Goal: Browse casually: Explore the website without a specific task or goal

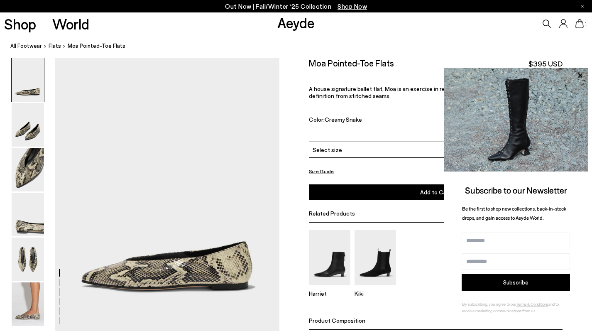
click at [350, 5] on span "Shop Now" at bounding box center [352, 5] width 29 height 7
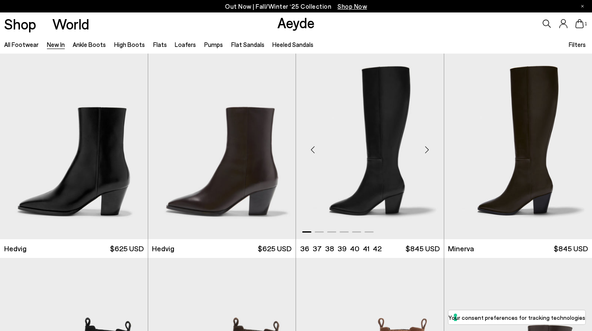
click at [426, 149] on div "Next slide" at bounding box center [427, 149] width 25 height 25
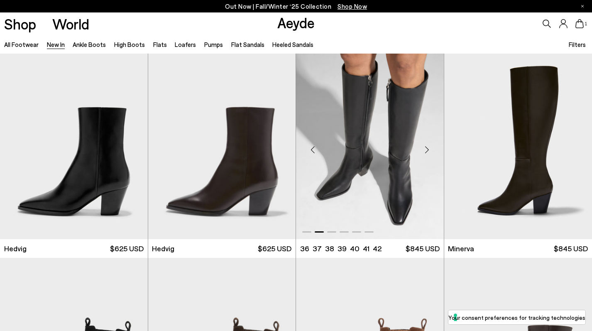
click at [426, 149] on div "Next slide" at bounding box center [427, 149] width 25 height 25
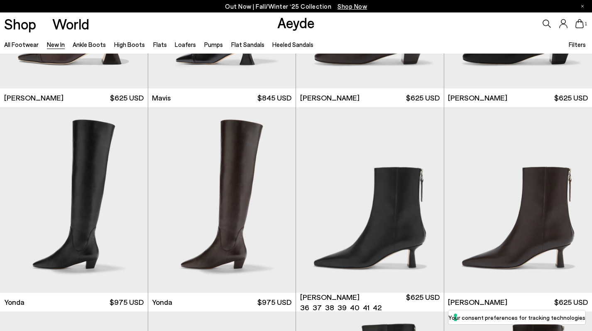
scroll to position [1196, 0]
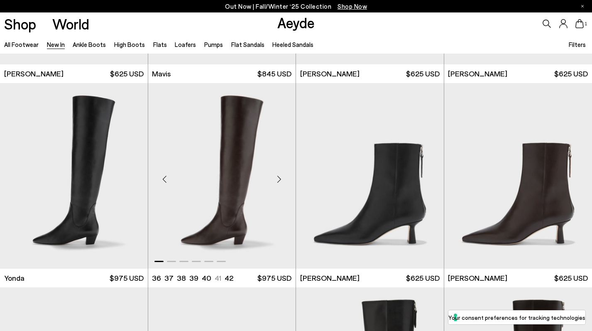
click at [279, 177] on div "Next slide" at bounding box center [279, 179] width 25 height 25
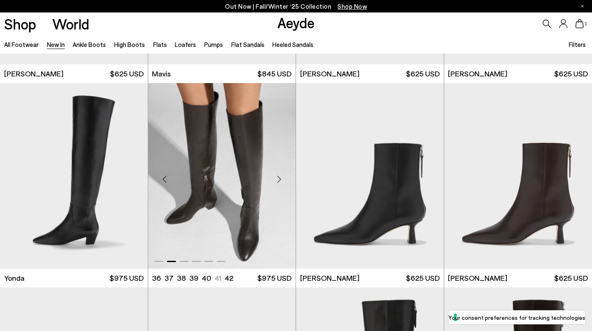
click at [279, 176] on div "Next slide" at bounding box center [279, 179] width 25 height 25
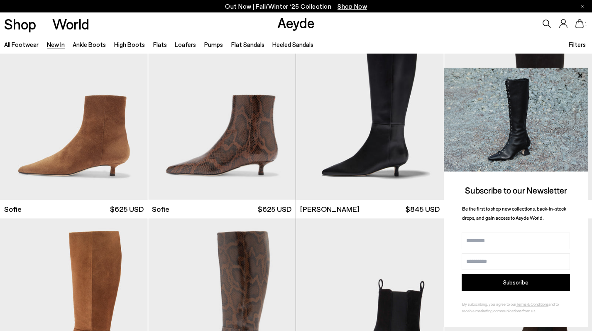
scroll to position [2696, 0]
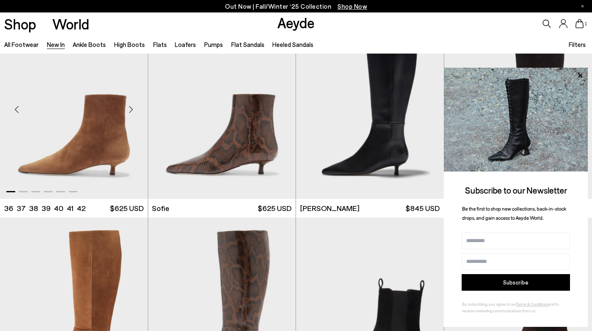
click at [130, 115] on div "Next slide" at bounding box center [131, 109] width 25 height 25
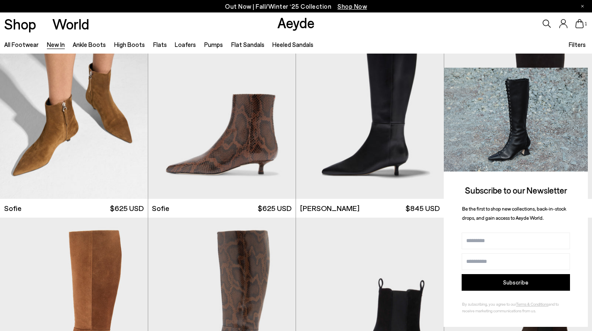
click at [580, 79] on icon at bounding box center [580, 75] width 11 height 11
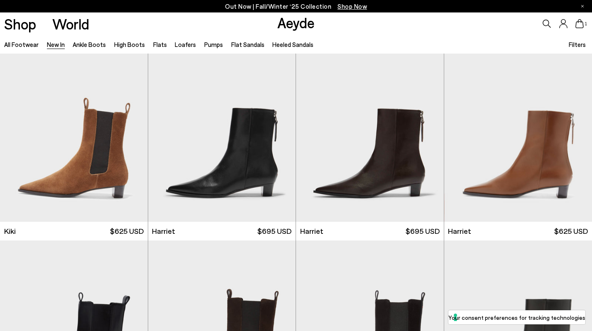
scroll to position [3079, 0]
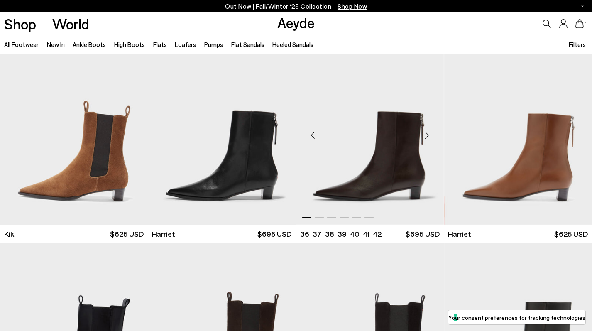
click at [429, 135] on div "Next slide" at bounding box center [427, 135] width 25 height 25
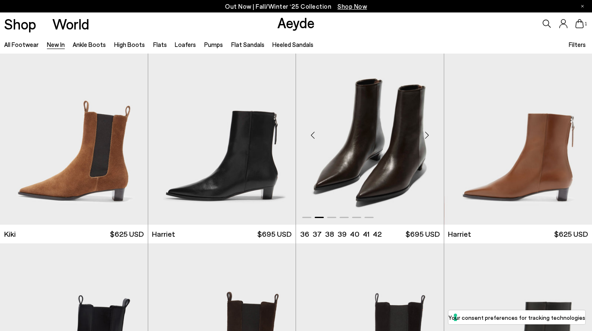
click at [428, 135] on div "Next slide" at bounding box center [427, 135] width 25 height 25
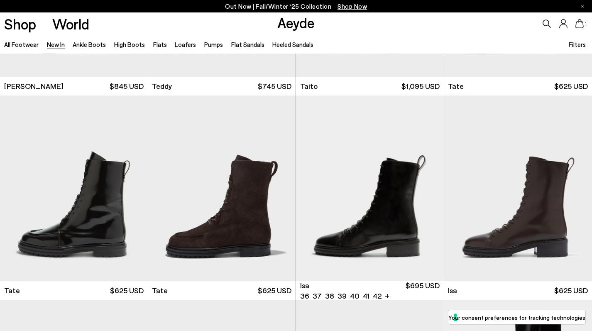
scroll to position [3837, 0]
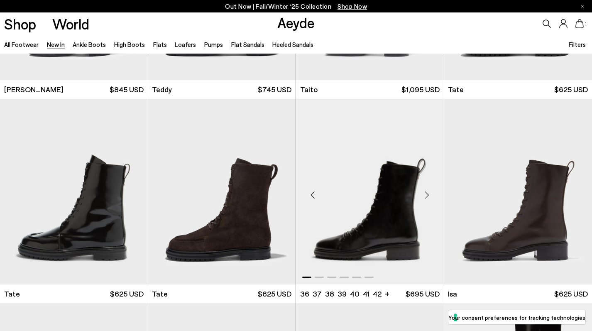
click at [424, 194] on div "Next slide" at bounding box center [427, 195] width 25 height 25
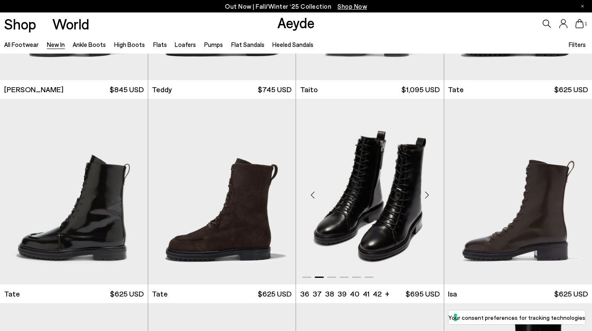
click at [424, 194] on div "Next slide" at bounding box center [427, 195] width 25 height 25
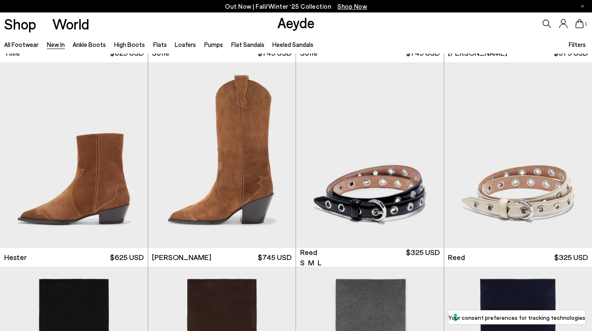
scroll to position [5010, 0]
